Goal: Navigation & Orientation: Understand site structure

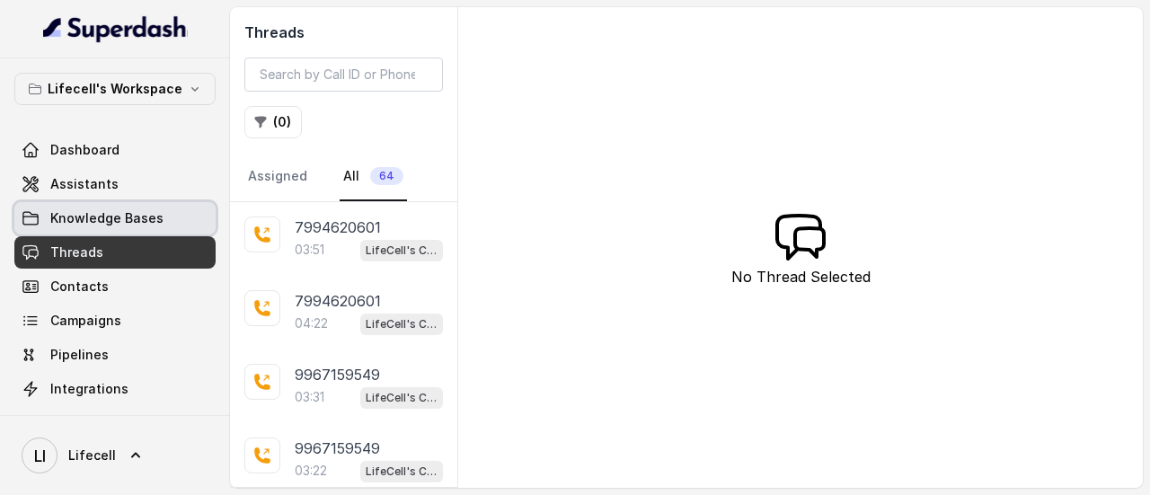
click at [95, 217] on span "Knowledge Bases" at bounding box center [106, 218] width 113 height 18
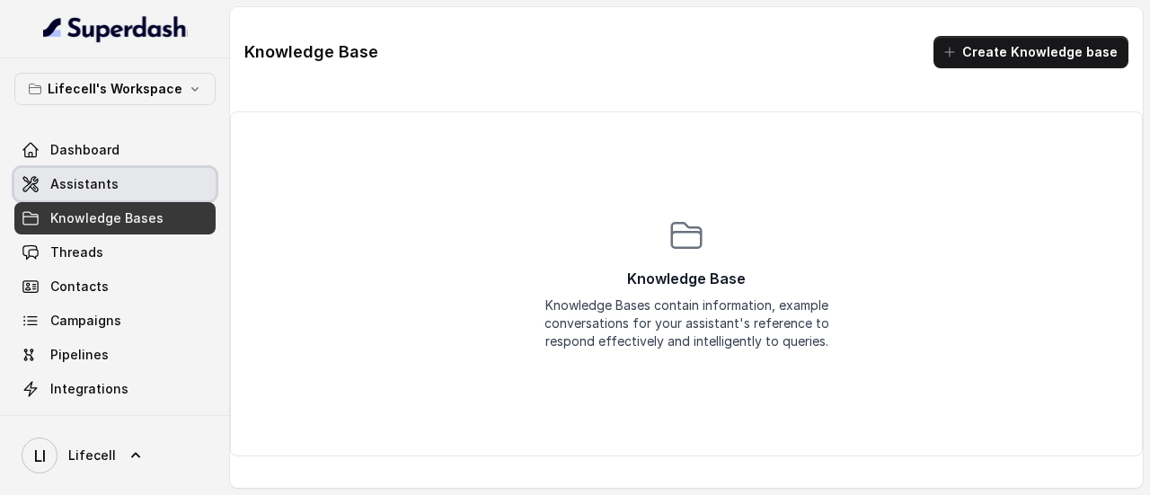
click at [105, 184] on span "Assistants" at bounding box center [84, 184] width 68 height 18
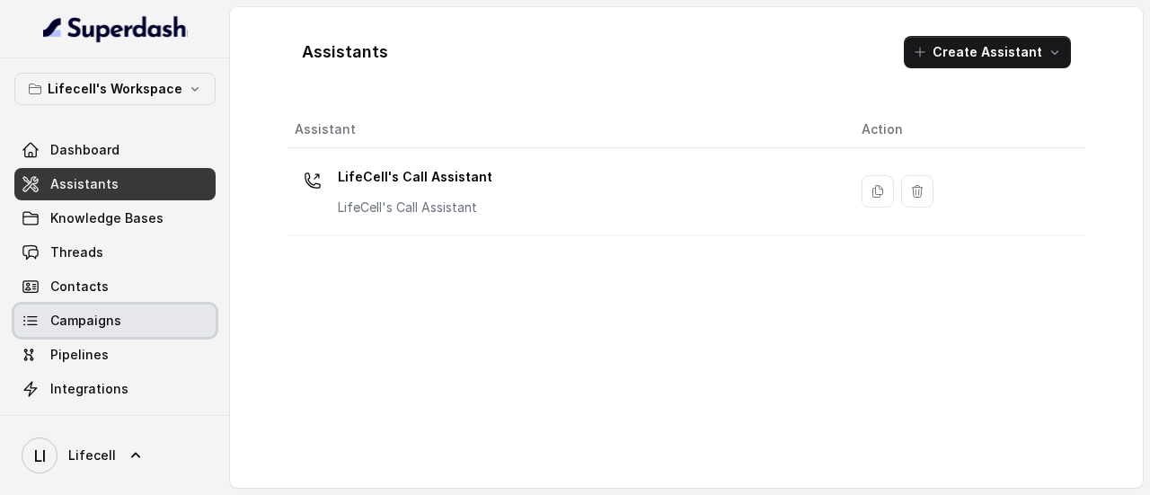
click at [108, 324] on span "Campaigns" at bounding box center [85, 321] width 71 height 18
